Goal: Task Accomplishment & Management: Manage account settings

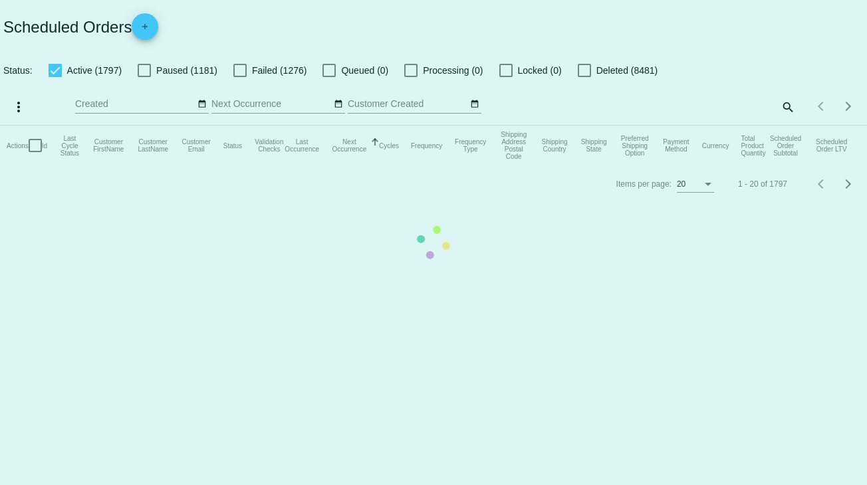
click at [787, 126] on mat-table "Actions Id Last Cycle Status Customer FirstName Customer LastName Customer Emai…" at bounding box center [433, 146] width 867 height 40
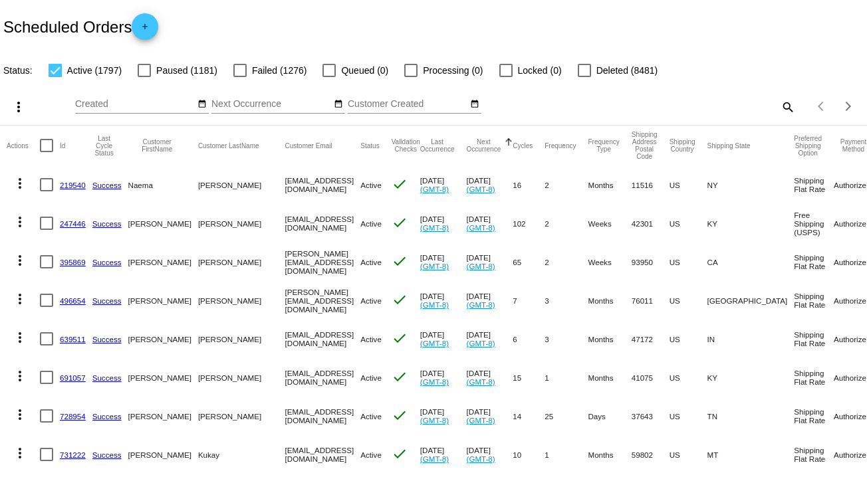
click at [780, 102] on mat-icon "search" at bounding box center [787, 106] width 16 height 21
paste input "mes35913@gmail.com"
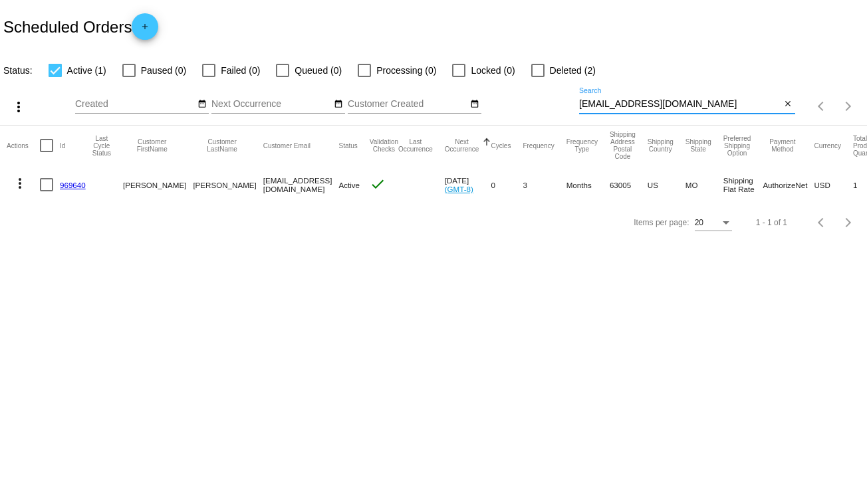
type input "mes35913@gmail.com"
click at [73, 183] on link "969640" at bounding box center [73, 185] width 26 height 9
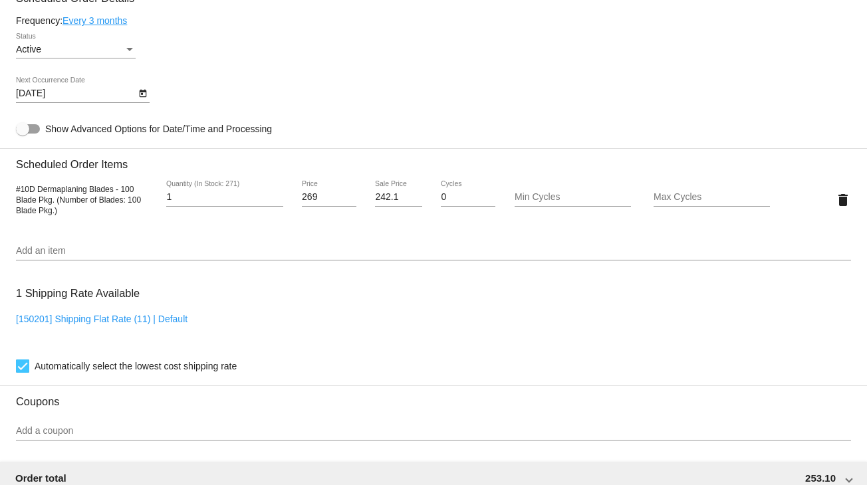
scroll to position [677, 0]
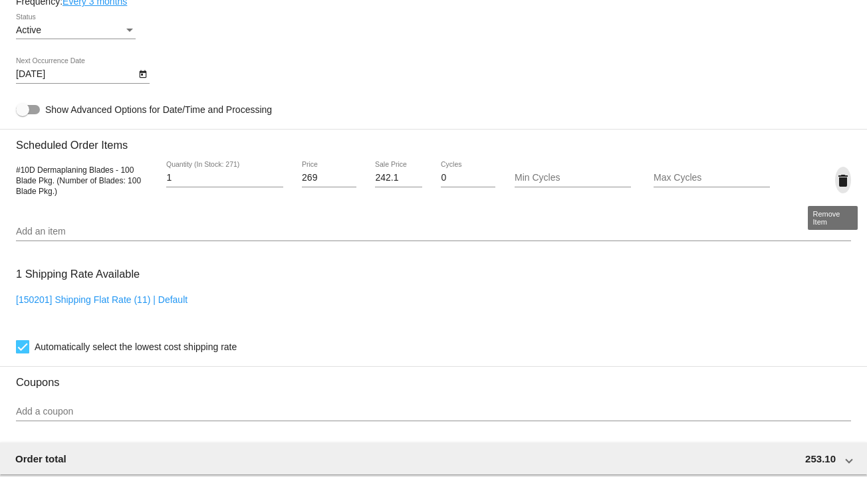
click at [835, 181] on mat-icon "delete" at bounding box center [843, 181] width 16 height 16
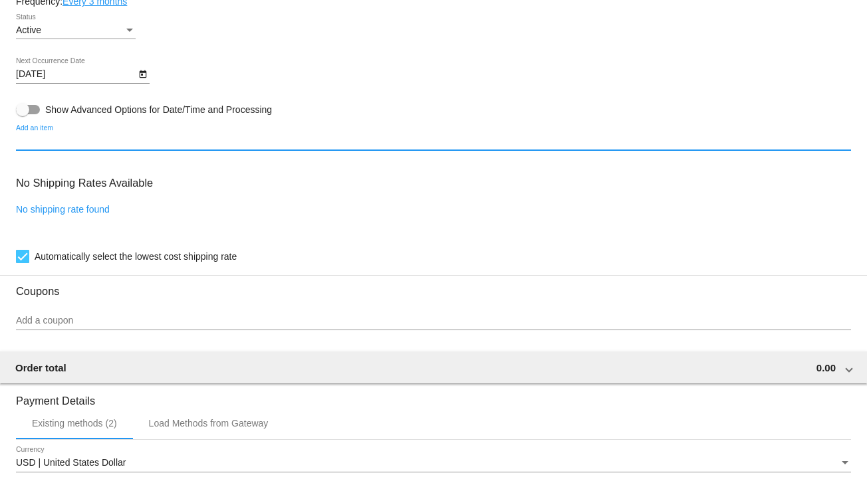
click at [53, 147] on input "Add an item" at bounding box center [433, 141] width 835 height 11
type input "1123"
click at [76, 147] on input "1123" at bounding box center [433, 141] width 835 height 11
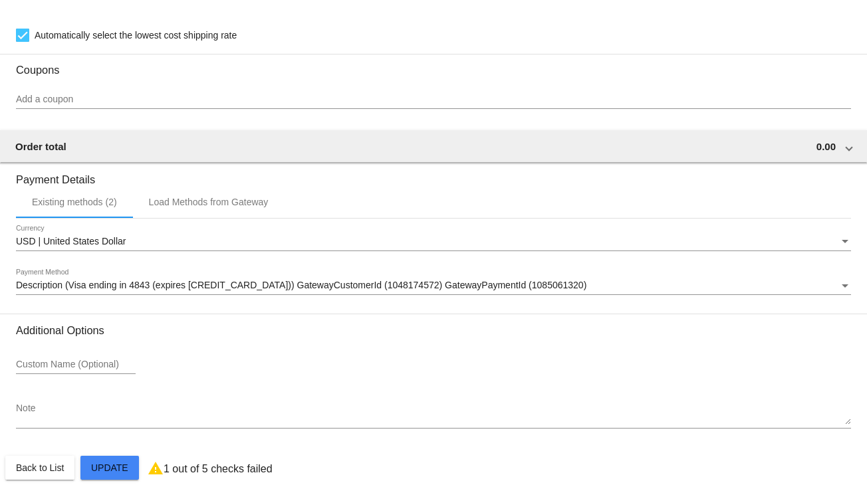
scroll to position [919, 0]
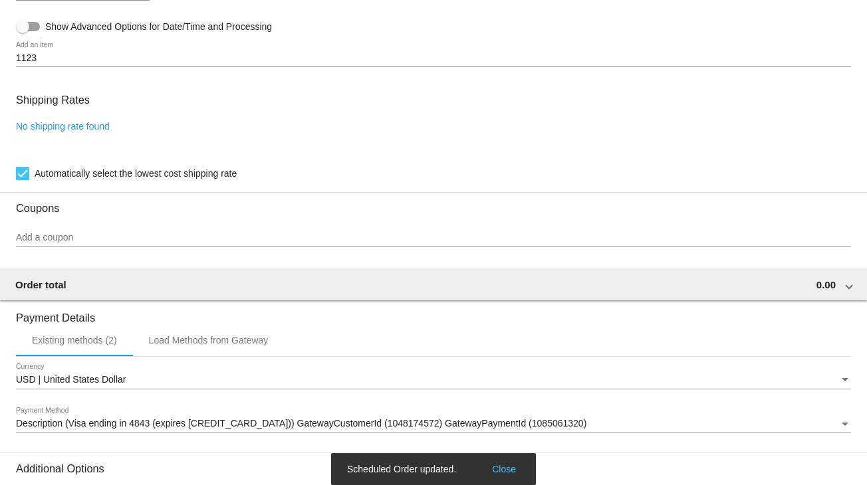
scroll to position [719, 0]
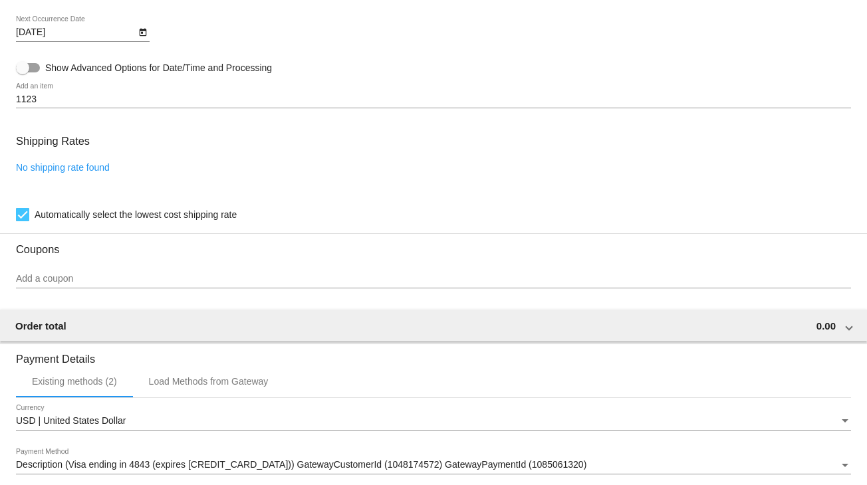
click at [53, 169] on link "No shipping rate found" at bounding box center [63, 167] width 94 height 11
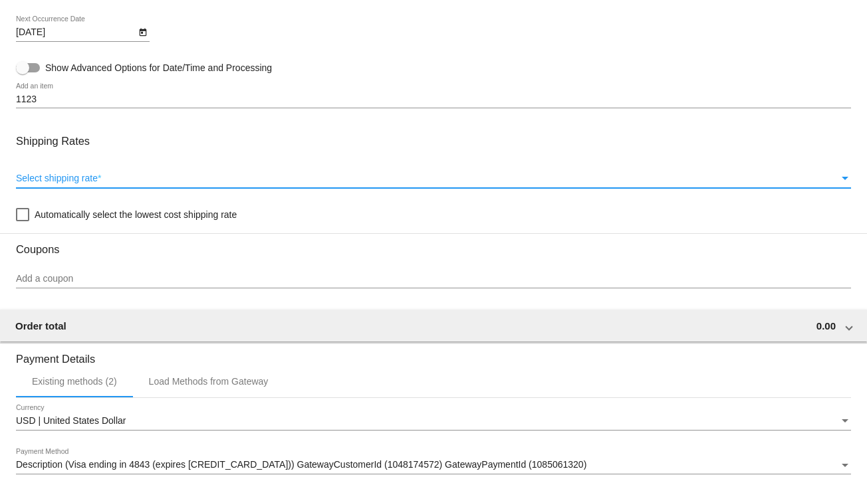
click at [62, 180] on span "Select shipping rate" at bounding box center [57, 178] width 82 height 11
click at [842, 180] on div "Select shipping rate" at bounding box center [845, 178] width 7 height 3
click at [839, 180] on div "Select shipping rate" at bounding box center [845, 178] width 12 height 11
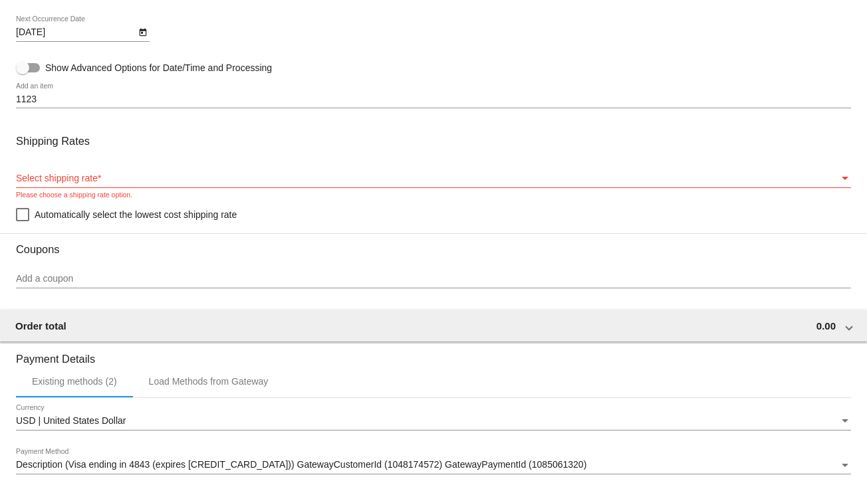
click at [90, 175] on div "Select shipping rate Select shipping rate *" at bounding box center [433, 175] width 835 height 26
click at [25, 215] on div at bounding box center [22, 214] width 13 height 13
click at [23, 221] on input "Automatically select the lowest cost shipping rate" at bounding box center [22, 221] width 1 height 1
checkbox input "true"
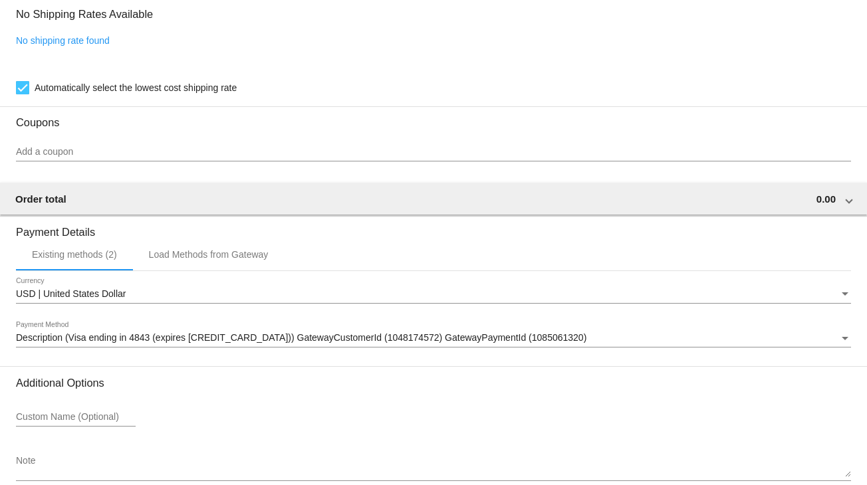
scroll to position [919, 0]
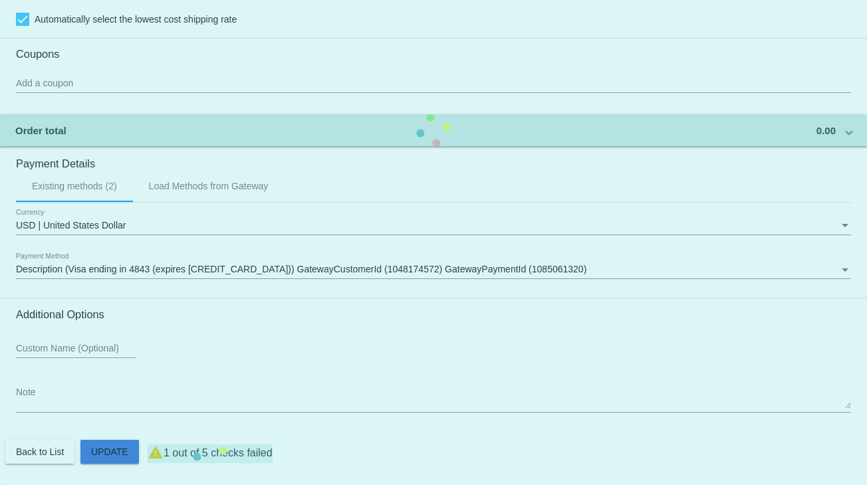
click at [109, 441] on button "Update" at bounding box center [109, 452] width 58 height 24
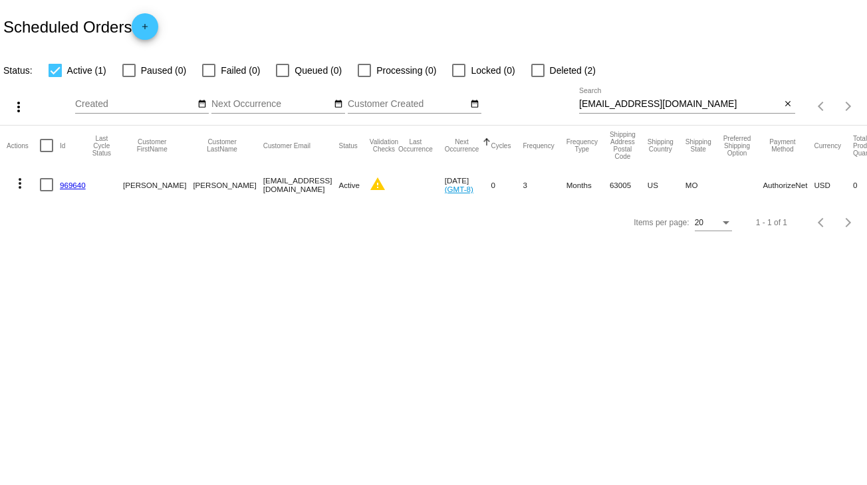
click at [78, 184] on link "969640" at bounding box center [73, 185] width 26 height 9
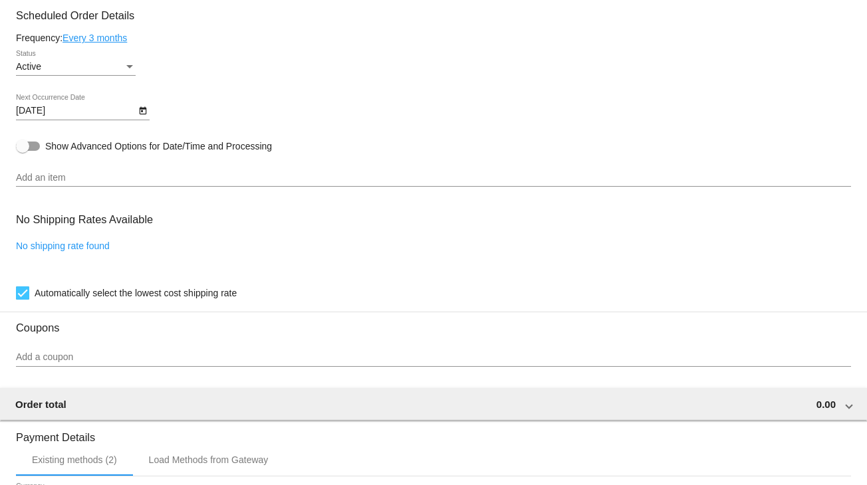
scroll to position [665, 0]
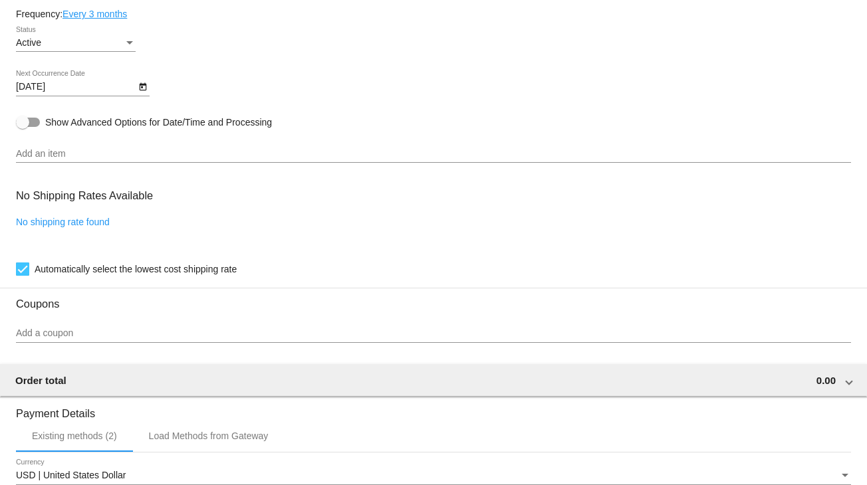
click at [98, 148] on div "Add an item" at bounding box center [433, 150] width 835 height 26
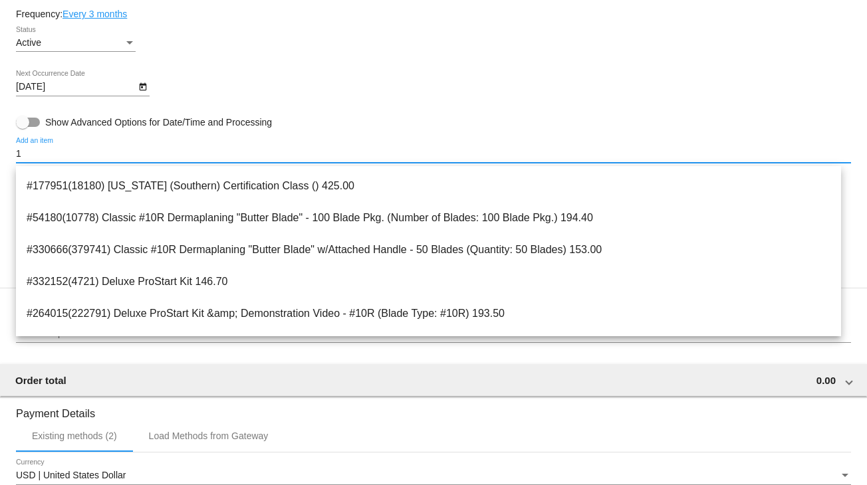
scroll to position [332, 0]
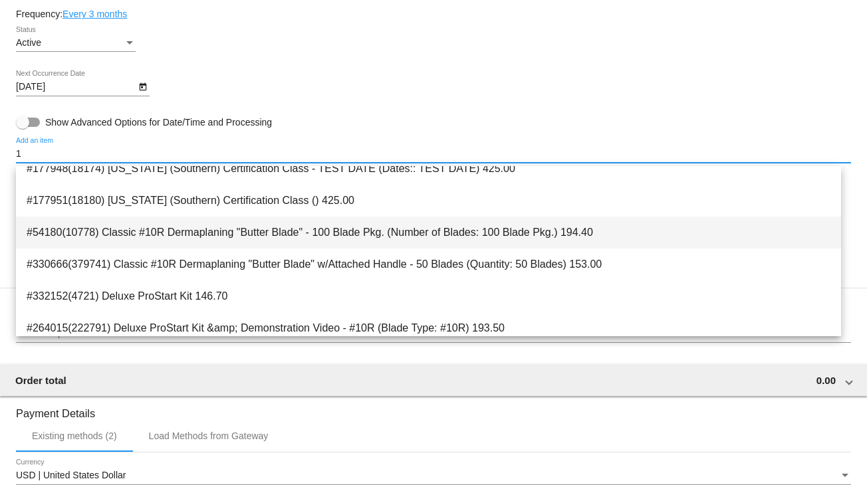
type input "1"
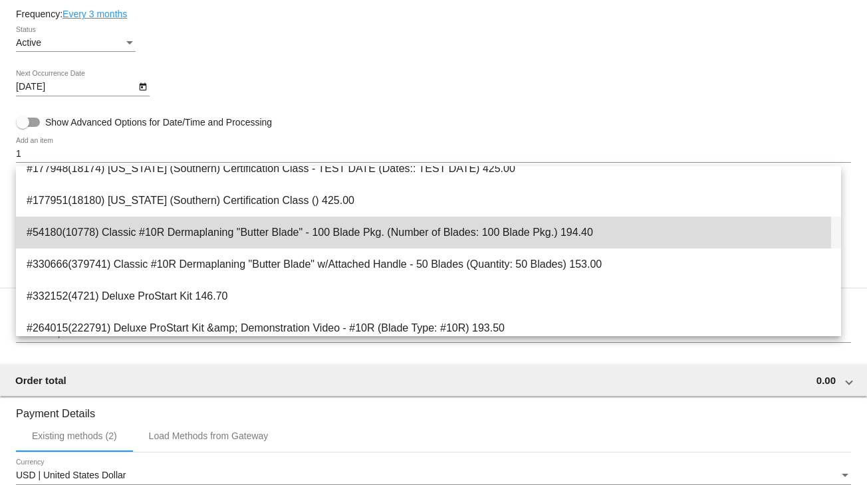
click at [122, 231] on span "#54180(10778) Classic #10R Dermaplaning "Butter Blade" - 100 Blade Pkg. (Number…" at bounding box center [429, 233] width 804 height 32
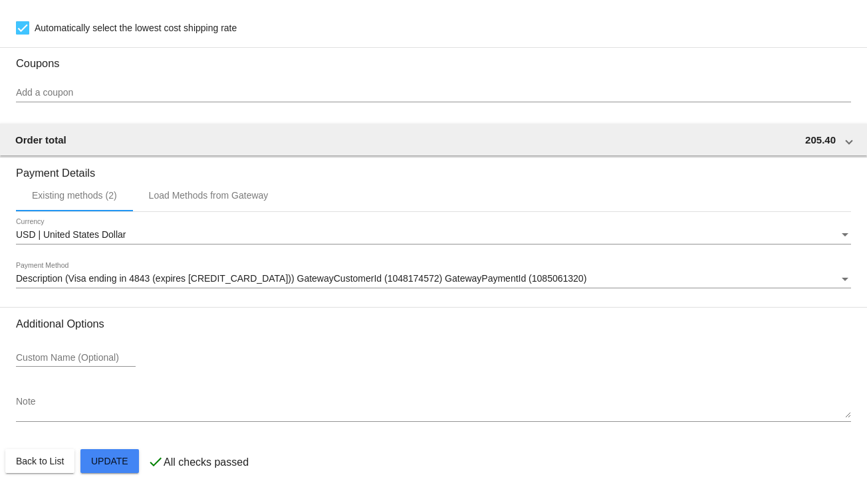
scroll to position [1010, 0]
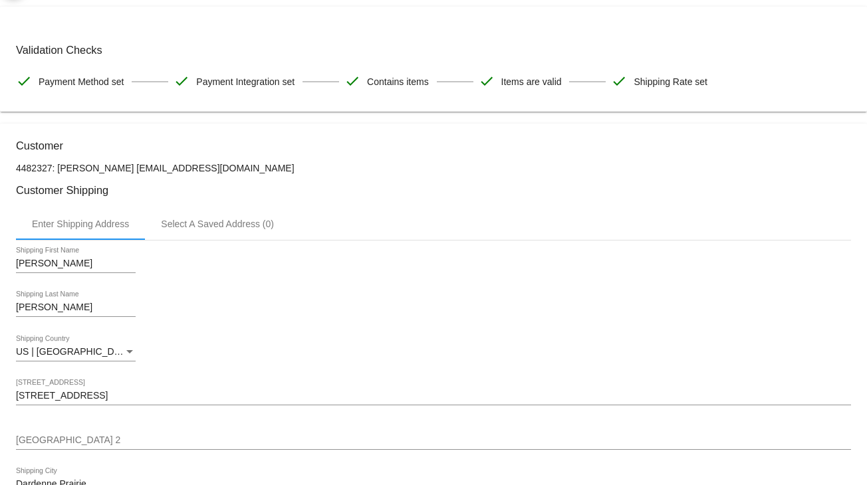
scroll to position [0, 0]
